Goal: Information Seeking & Learning: Learn about a topic

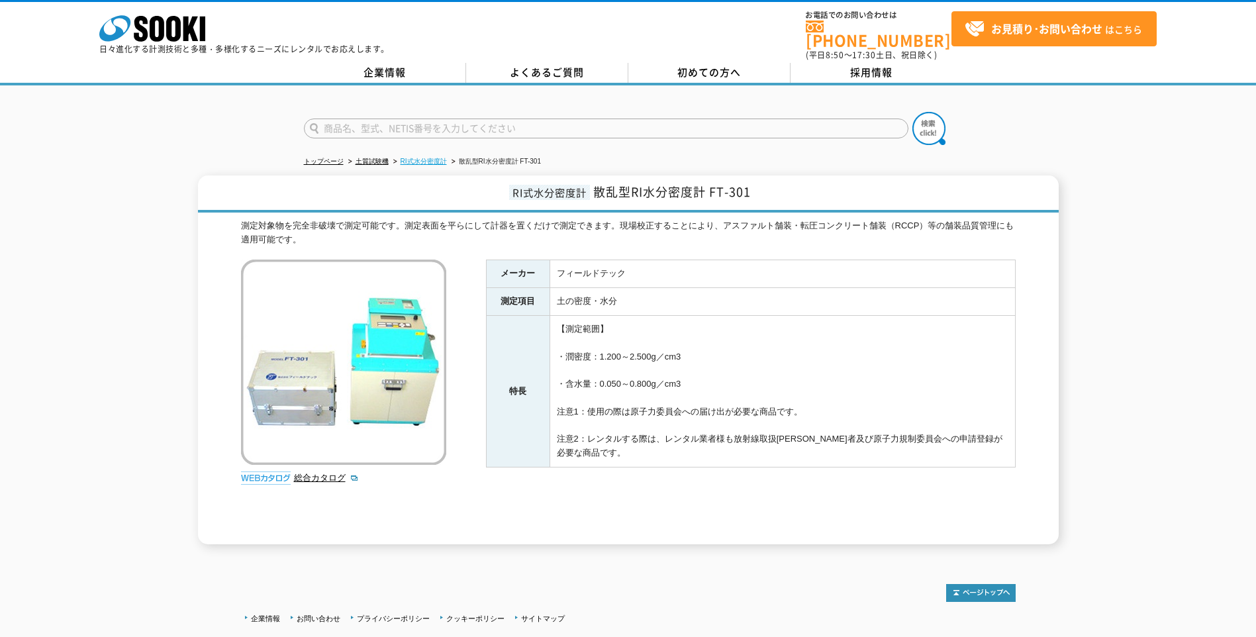
click at [410, 158] on link "RI式水分密度計" at bounding box center [423, 161] width 46 height 7
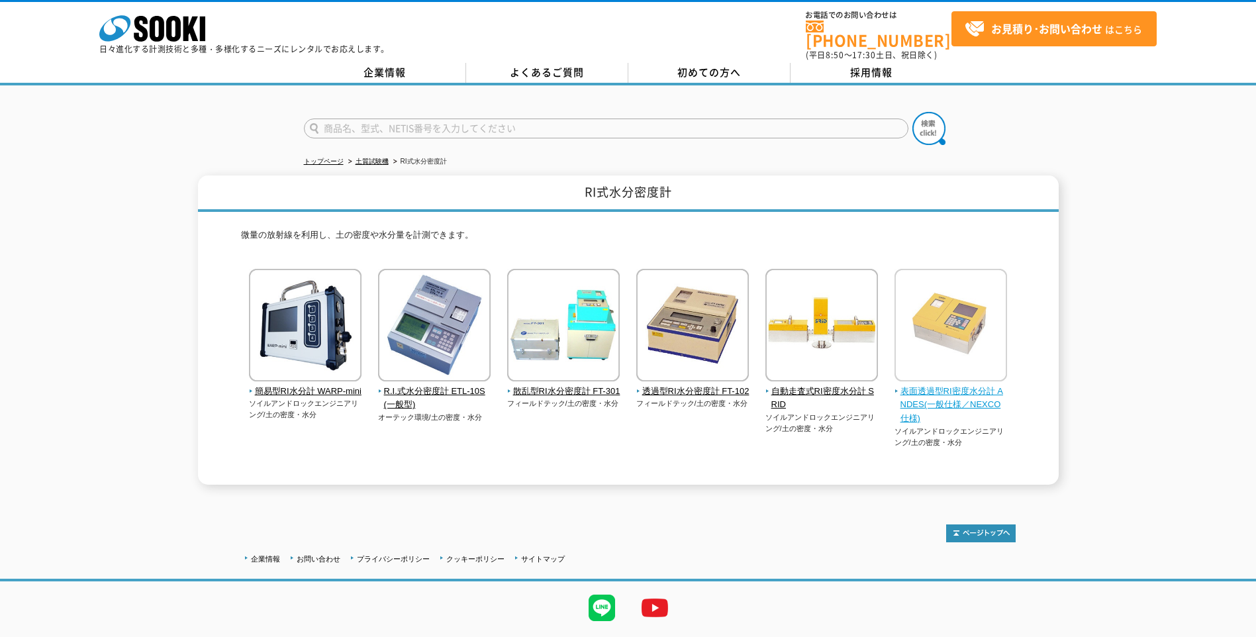
click at [938, 392] on span "表面透過型RI密度水分計 ANDES(一般仕様／NEXCO仕様)" at bounding box center [950, 405] width 113 height 41
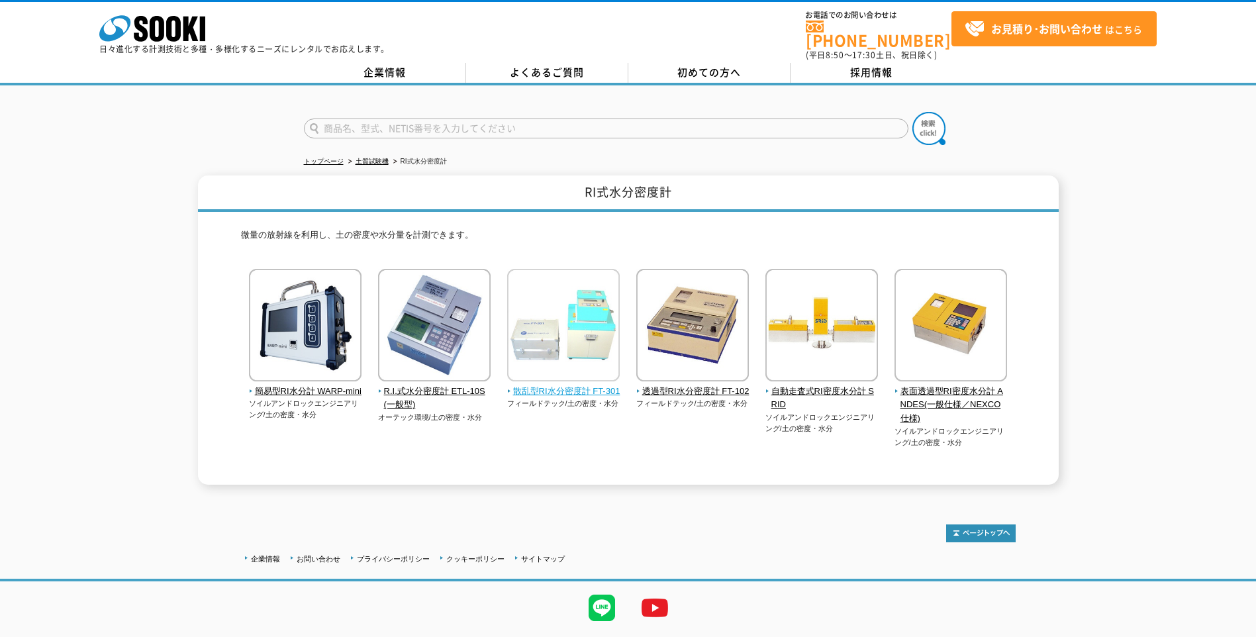
click at [571, 348] on img at bounding box center [563, 327] width 113 height 116
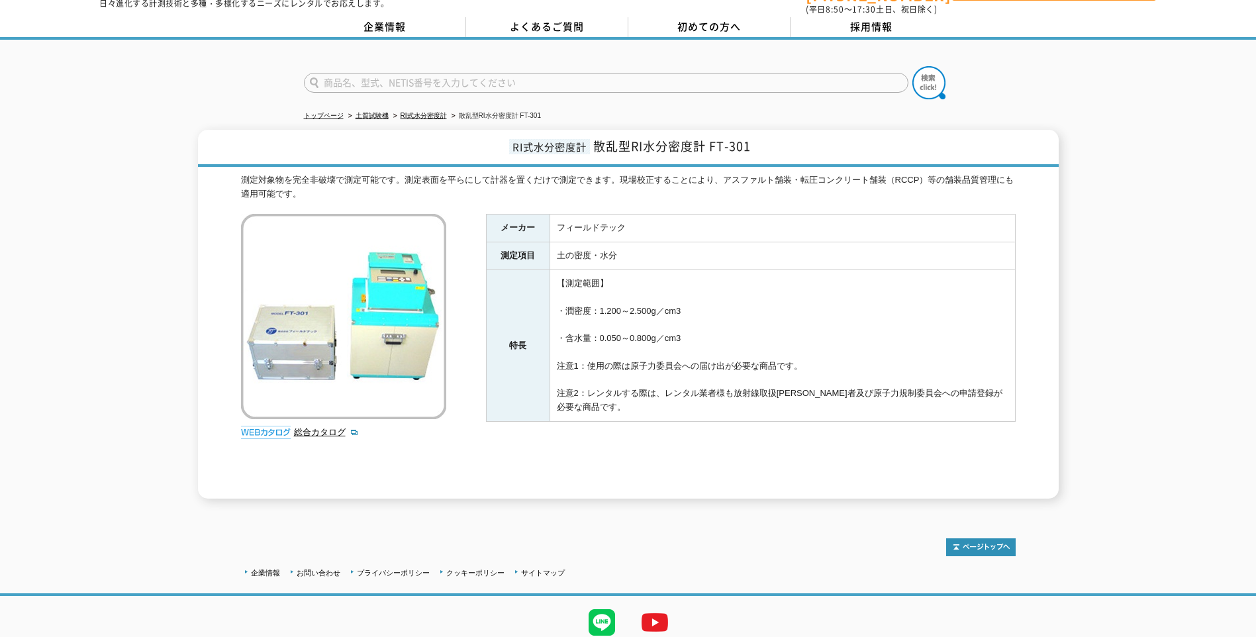
scroll to position [88, 0]
